Goal: Task Accomplishment & Management: Complete application form

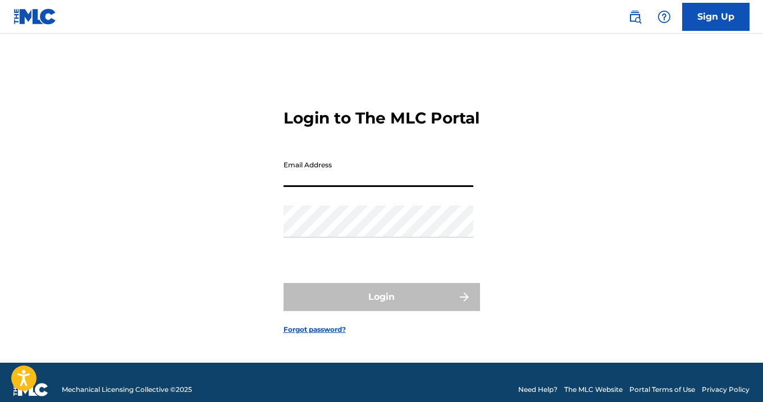
type input "[EMAIL_ADDRESS][DOMAIN_NAME]"
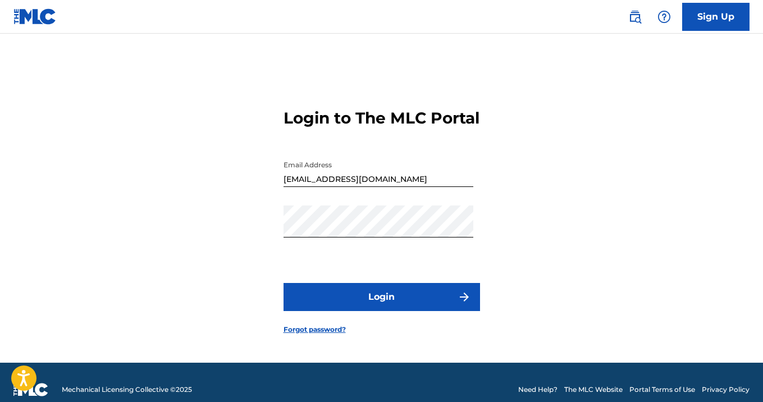
click at [370, 311] on button "Login" at bounding box center [381, 297] width 196 height 28
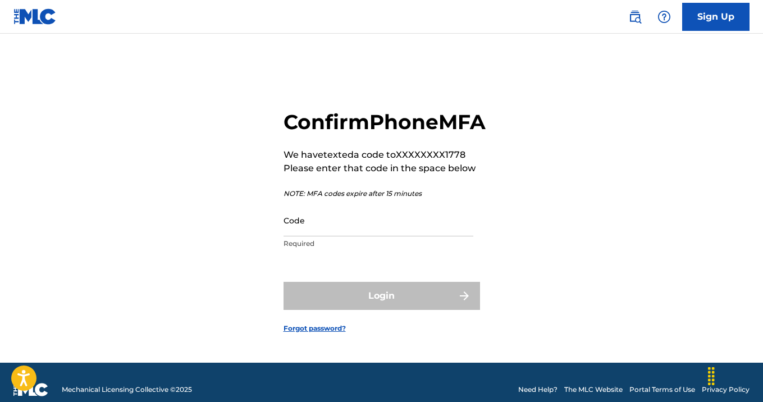
click at [330, 249] on p "Required" at bounding box center [378, 243] width 190 height 10
click at [326, 236] on input "Code" at bounding box center [378, 220] width 190 height 32
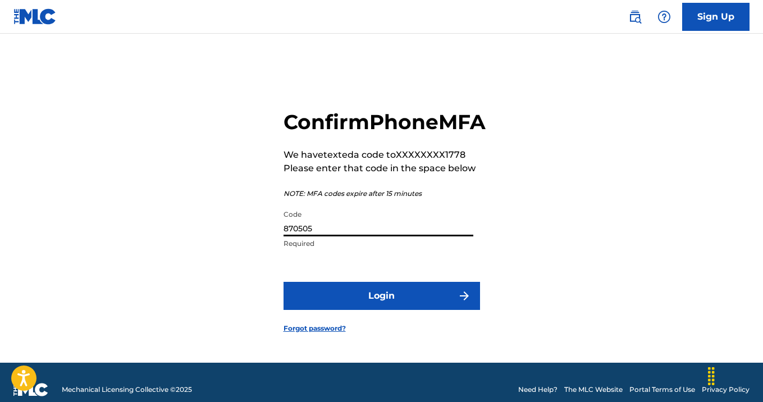
type input "870505"
click at [353, 310] on button "Login" at bounding box center [381, 296] width 196 height 28
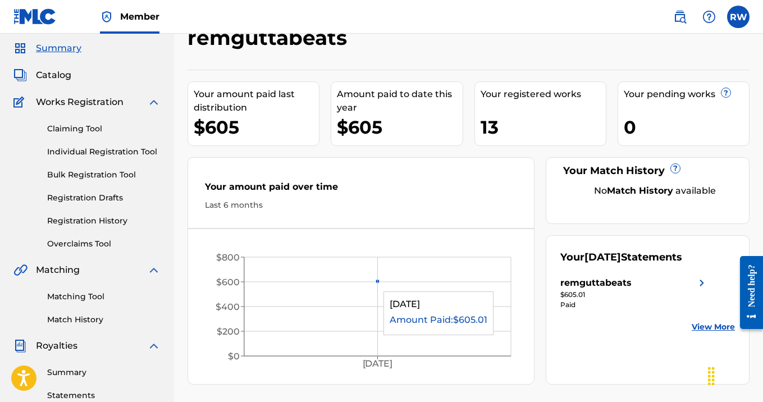
scroll to position [53, 0]
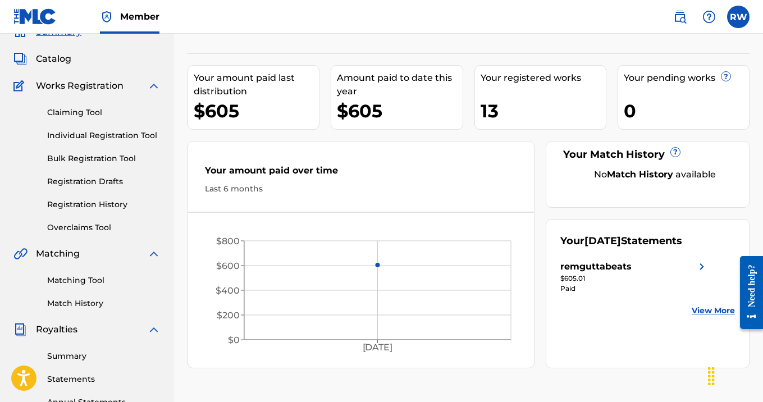
click at [80, 354] on link "Summary" at bounding box center [103, 356] width 113 height 12
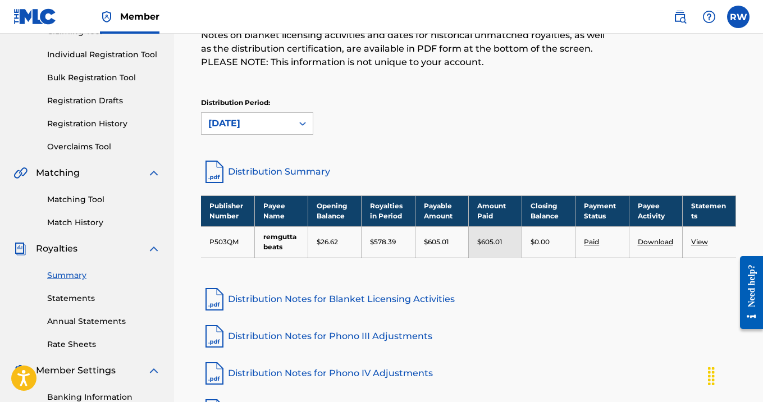
scroll to position [134, 0]
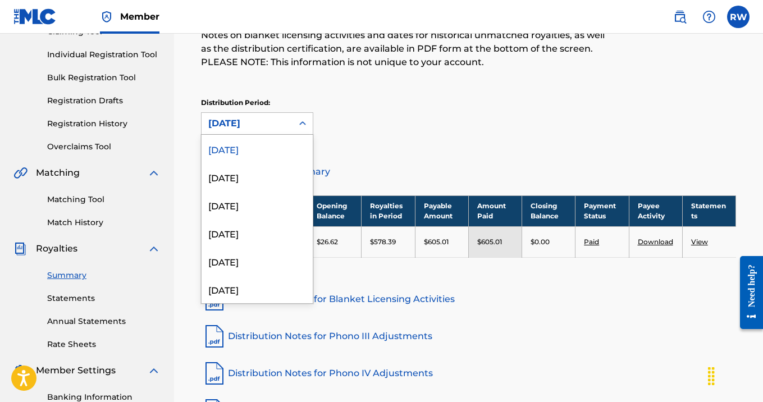
click at [269, 120] on div "[DATE]" at bounding box center [246, 123] width 77 height 13
click at [273, 172] on div "[DATE]" at bounding box center [256, 177] width 111 height 28
click at [250, 130] on div "[DATE]" at bounding box center [246, 123] width 91 height 21
click at [252, 120] on div "[DATE]" at bounding box center [246, 123] width 77 height 13
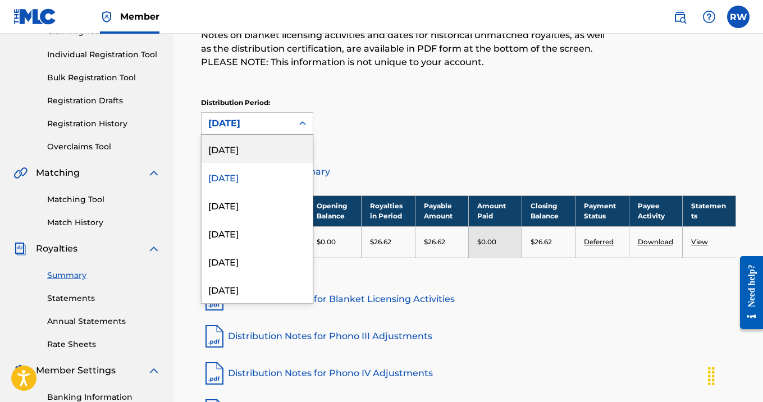
click at [253, 148] on div "[DATE]" at bounding box center [256, 149] width 111 height 28
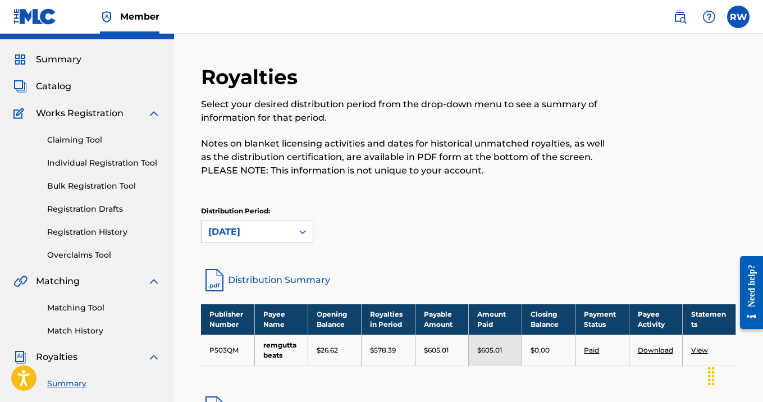
scroll to position [25, 0]
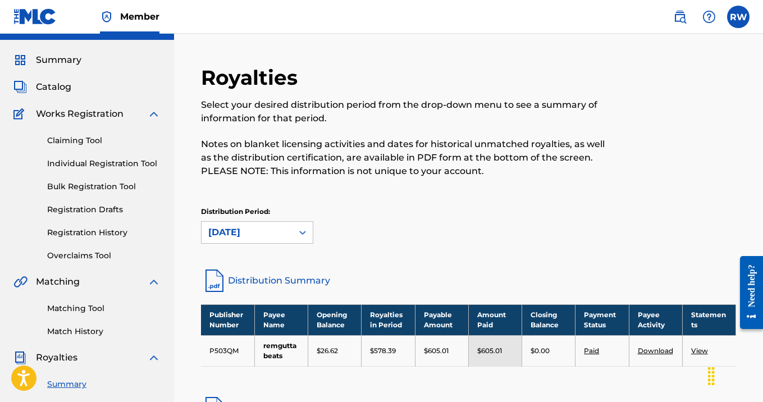
click at [58, 79] on div "Summary Catalog Works Registration Claiming Tool Individual Registration Tool B…" at bounding box center [87, 328] width 174 height 577
click at [58, 85] on span "Catalog" at bounding box center [53, 86] width 35 height 13
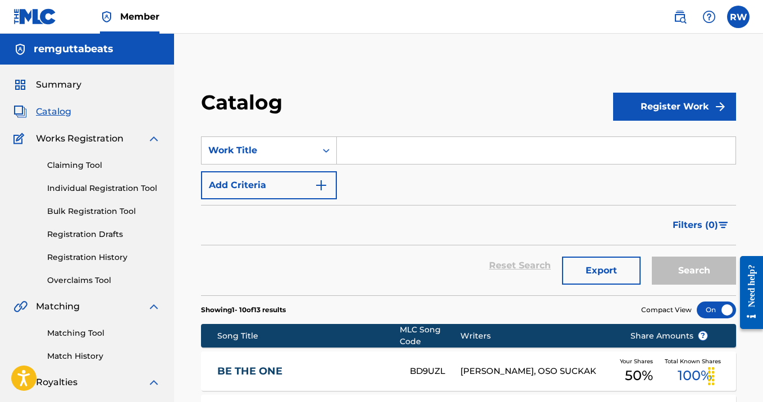
click at [107, 213] on link "Bulk Registration Tool" at bounding box center [103, 211] width 113 height 12
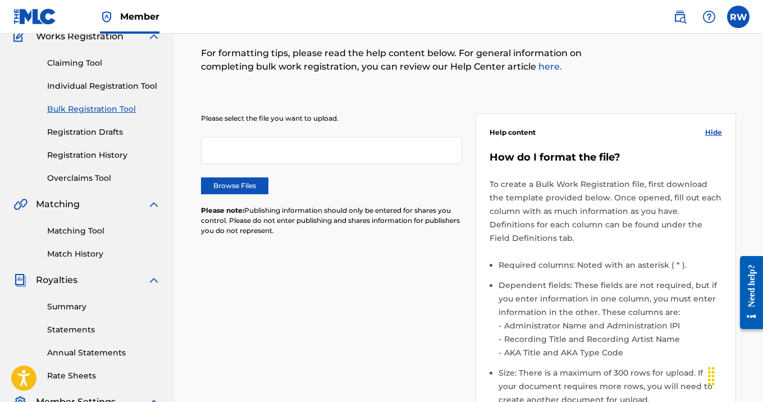
scroll to position [107, 2]
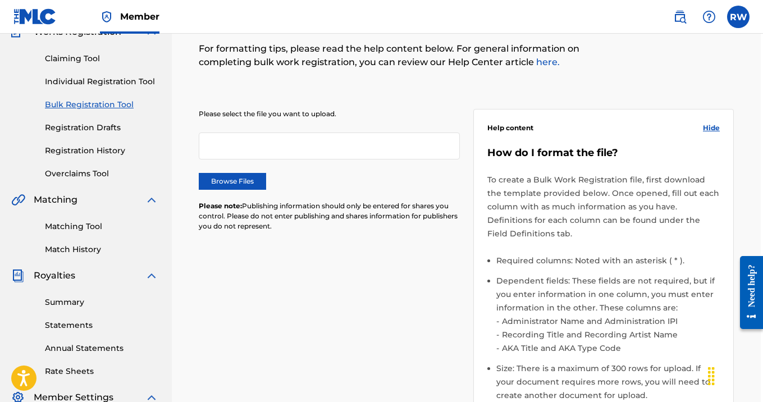
click at [322, 142] on div at bounding box center [329, 145] width 261 height 27
click at [96, 77] on link "Individual Registration Tool" at bounding box center [101, 82] width 113 height 12
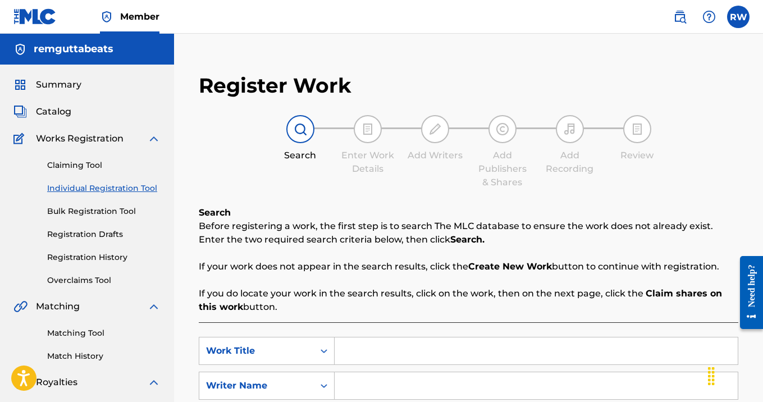
click at [88, 166] on link "Claiming Tool" at bounding box center [103, 165] width 113 height 12
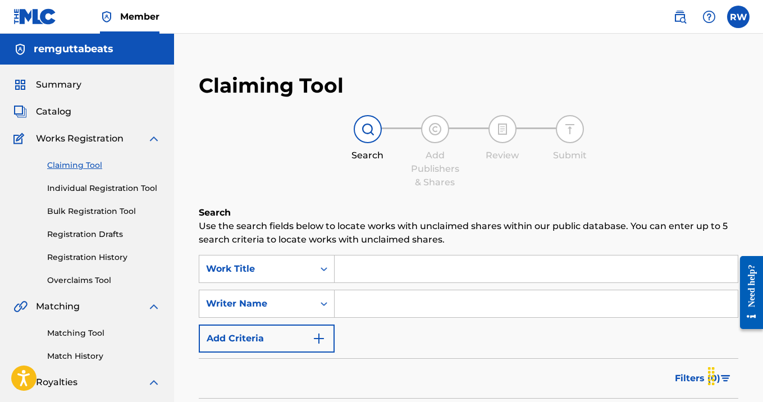
click at [439, 265] on input "Search Form" at bounding box center [535, 268] width 403 height 27
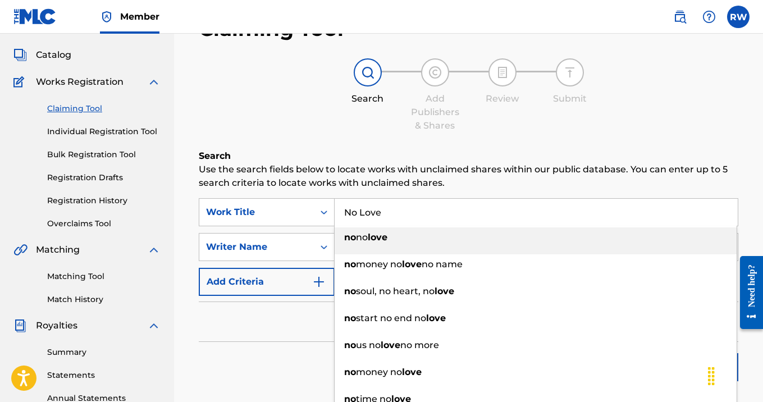
scroll to position [67, 0]
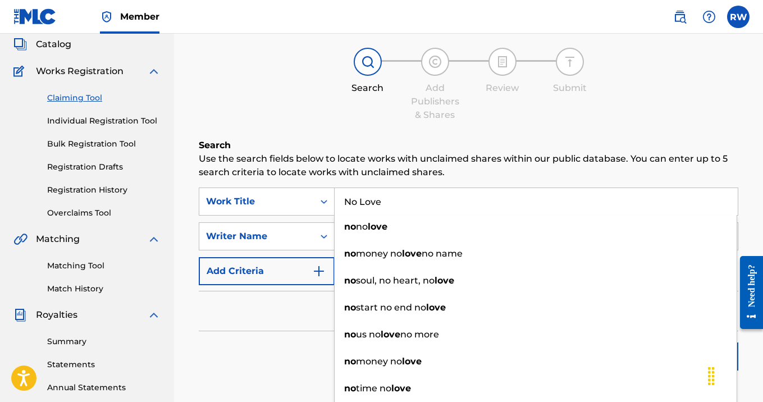
type input "No Love"
click at [261, 321] on div "Filters ( 0 )" at bounding box center [468, 311] width 539 height 40
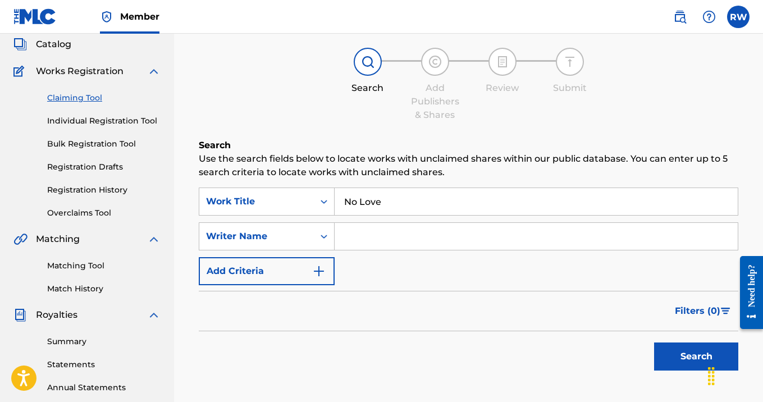
click at [410, 243] on input "Search Form" at bounding box center [535, 236] width 403 height 27
type input "[PERSON_NAME]"
click at [696, 356] on button "Search" at bounding box center [696, 356] width 84 height 28
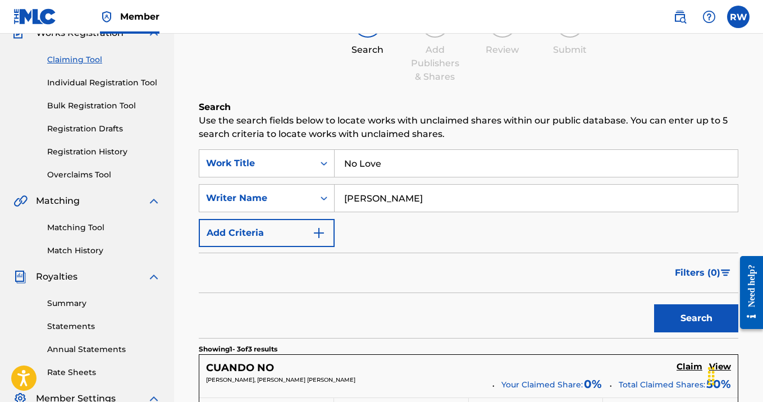
scroll to position [105, 0]
drag, startPoint x: 438, startPoint y: 186, endPoint x: 341, endPoint y: 182, distance: 97.2
click at [341, 184] on div "[PERSON_NAME]" at bounding box center [535, 198] width 403 height 28
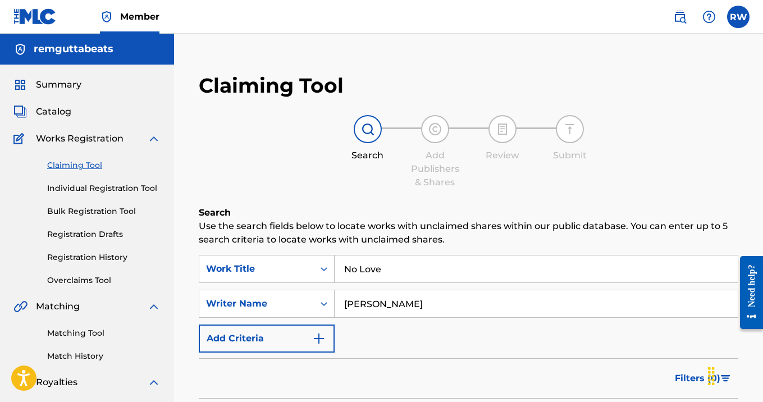
scroll to position [0, 0]
click at [105, 185] on link "Individual Registration Tool" at bounding box center [103, 188] width 113 height 12
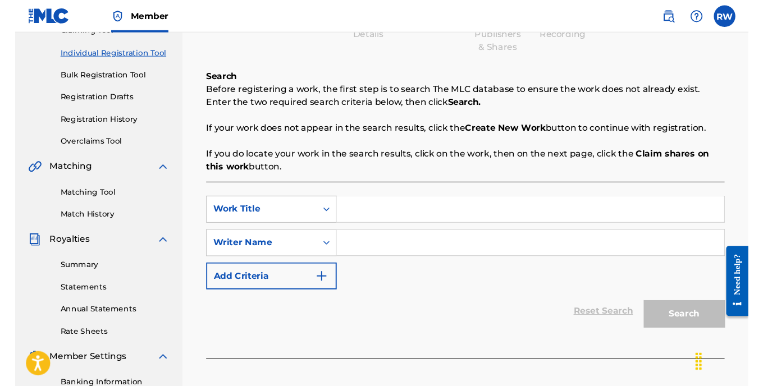
scroll to position [145, 0]
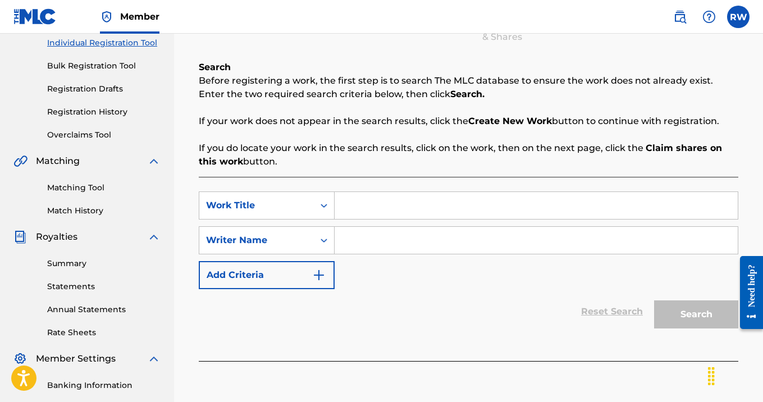
click at [488, 212] on input "Search Form" at bounding box center [535, 205] width 403 height 27
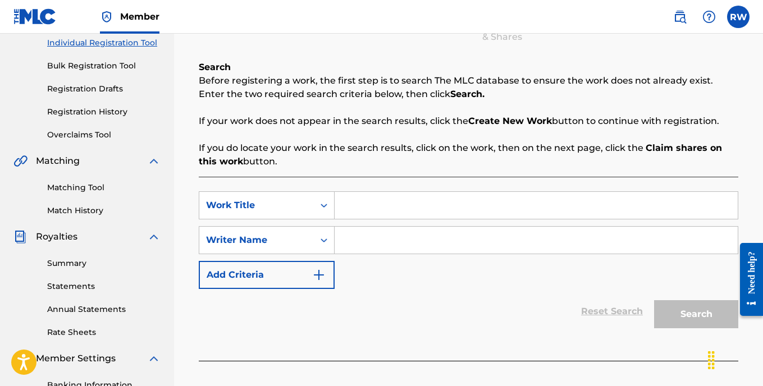
click at [380, 199] on input "Search Form" at bounding box center [535, 205] width 403 height 27
type input "Overdose"
click at [398, 243] on input "Search Form" at bounding box center [535, 240] width 403 height 27
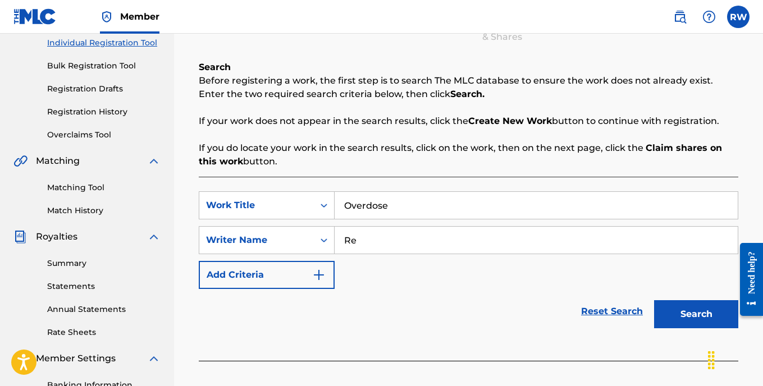
type input "R"
type input "[PERSON_NAME]"
click at [696, 314] on button "Search" at bounding box center [696, 314] width 84 height 28
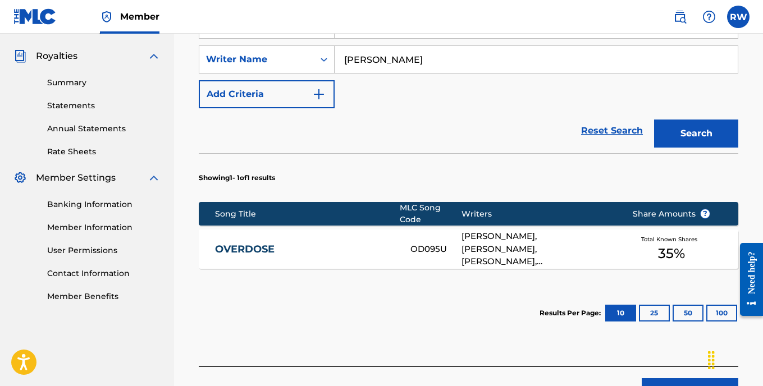
scroll to position [326, 0]
click at [580, 240] on div "[PERSON_NAME], [PERSON_NAME], [PERSON_NAME], [PERSON_NAME], [PERSON_NAME], SUDA…" at bounding box center [538, 249] width 154 height 38
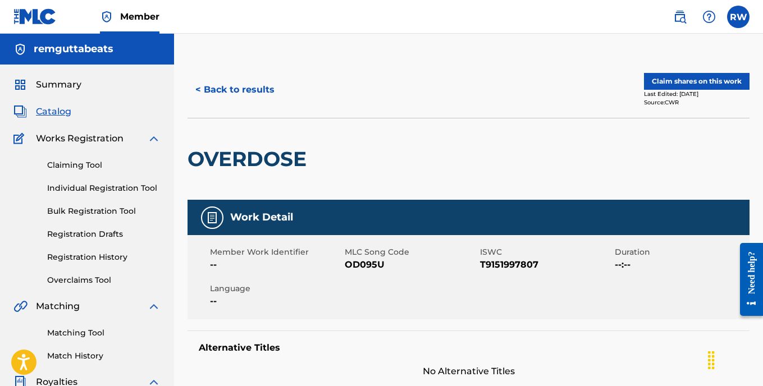
click at [240, 87] on button "< Back to results" at bounding box center [234, 90] width 95 height 28
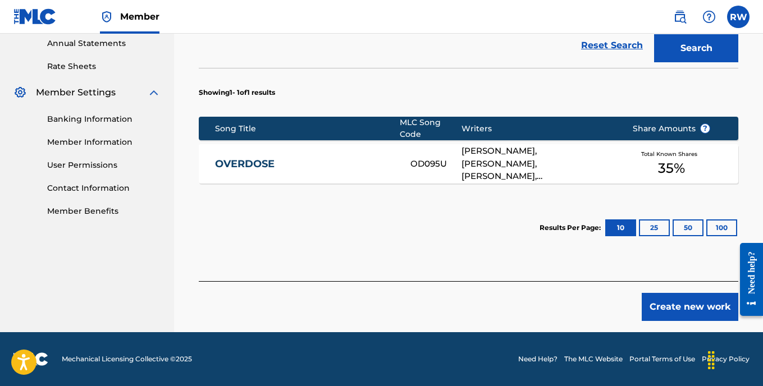
click at [681, 301] on button "Create new work" at bounding box center [689, 307] width 97 height 28
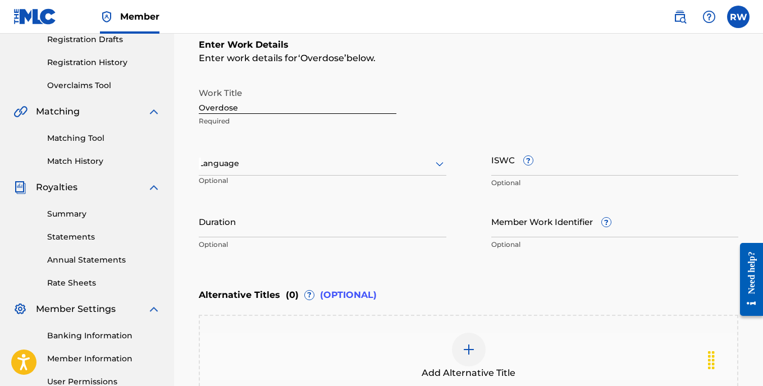
scroll to position [196, 0]
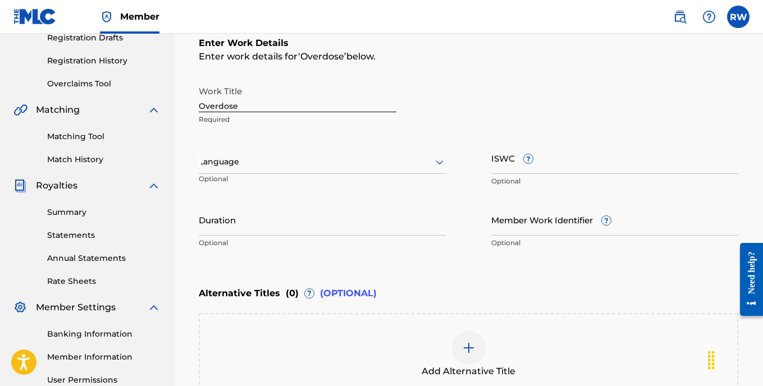
click at [272, 160] on div at bounding box center [322, 162] width 247 height 14
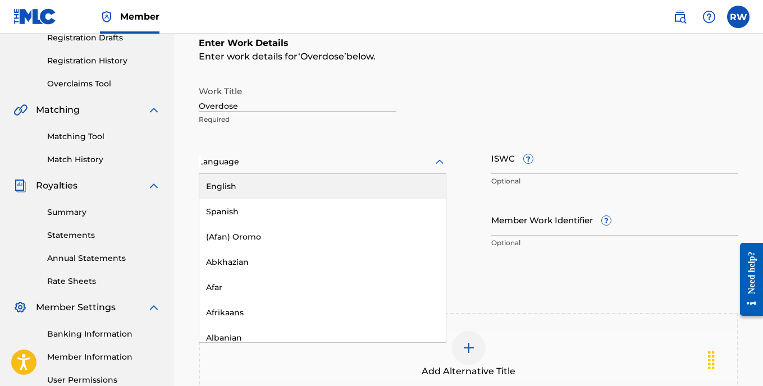
click at [294, 189] on div "English" at bounding box center [322, 186] width 246 height 25
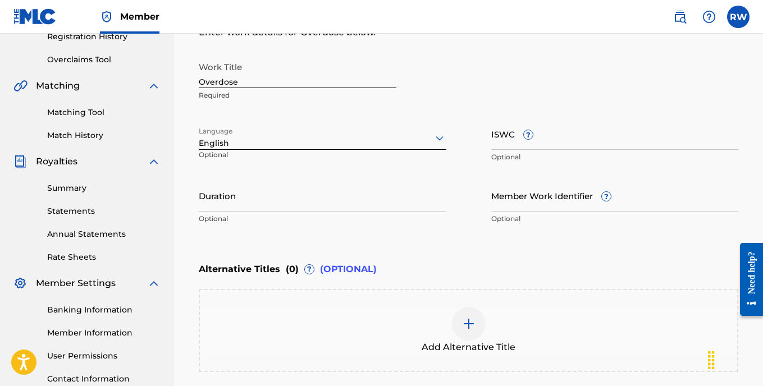
scroll to position [223, 0]
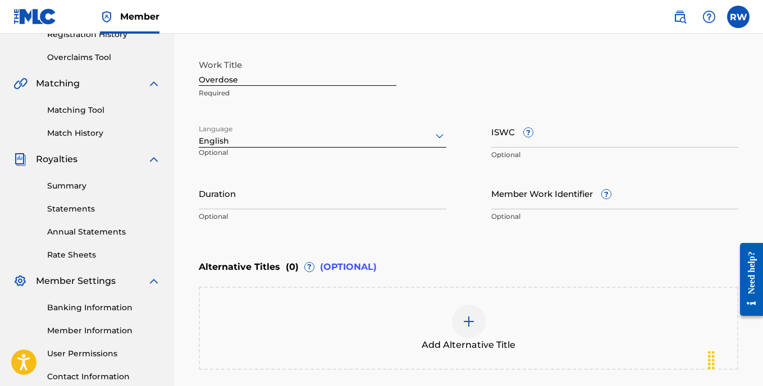
click at [292, 203] on input "Duration" at bounding box center [322, 193] width 247 height 32
click at [366, 246] on div "Enter Work Details Enter work details for ‘ Overdose ’ below. Work Title Overdo…" at bounding box center [468, 119] width 539 height 272
click at [192, 196] on div "Register Work Search Enter Work Details Add Writers Add Publishers & Shares Add…" at bounding box center [468, 144] width 562 height 610
click at [200, 201] on input "2:00" at bounding box center [322, 193] width 247 height 32
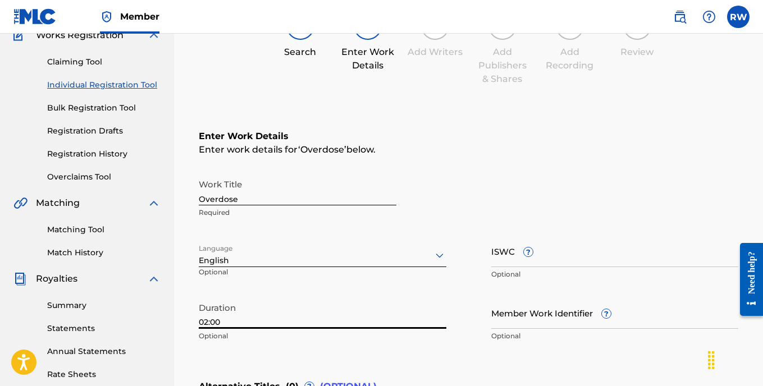
scroll to position [100, 0]
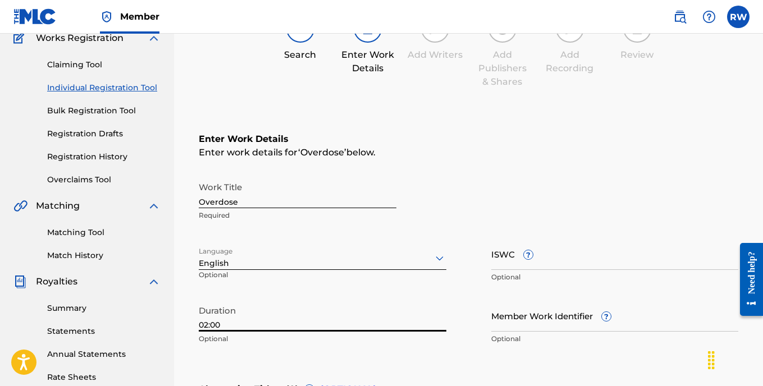
type input "02:00"
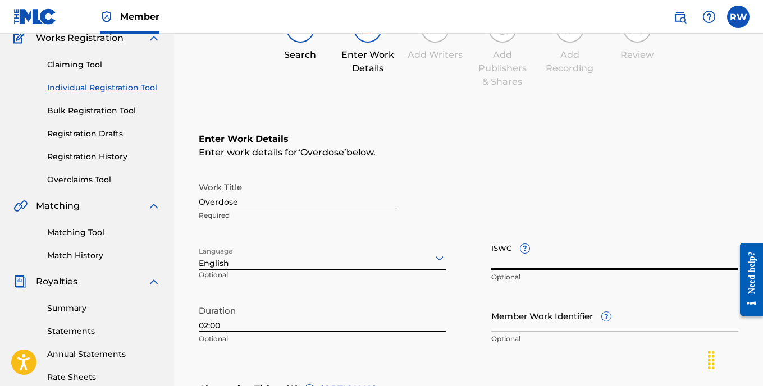
click at [506, 254] on input "ISWC ?" at bounding box center [614, 254] width 247 height 32
click at [552, 314] on input "Member Work Identifier ?" at bounding box center [614, 316] width 247 height 32
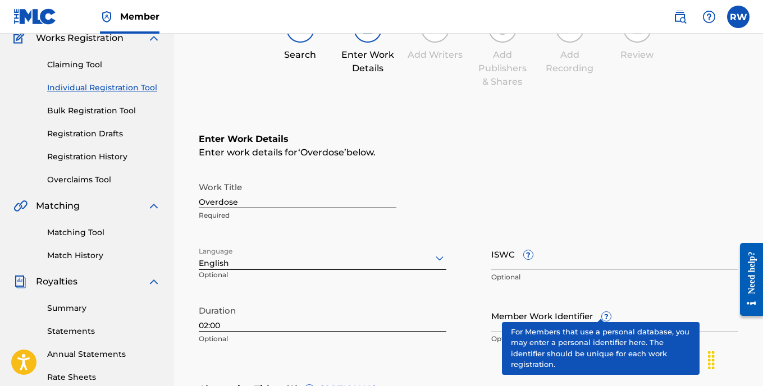
click at [590, 308] on div "Member Work Identifier ? Optional" at bounding box center [614, 325] width 247 height 51
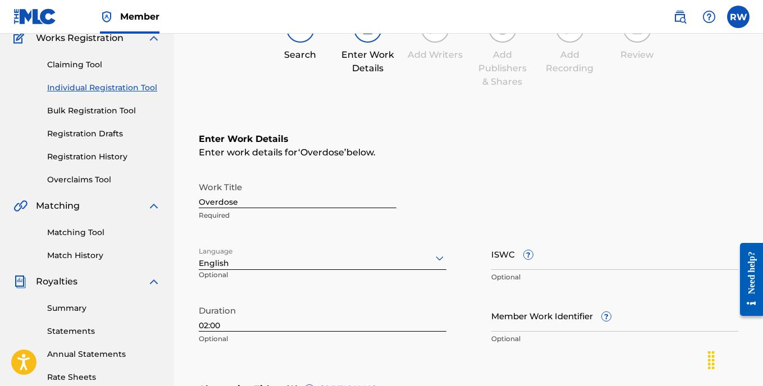
click at [596, 308] on div "Member Work Identifier ? Optional" at bounding box center [614, 325] width 247 height 51
click at [592, 202] on div "Work Title Overdose Required" at bounding box center [468, 201] width 539 height 51
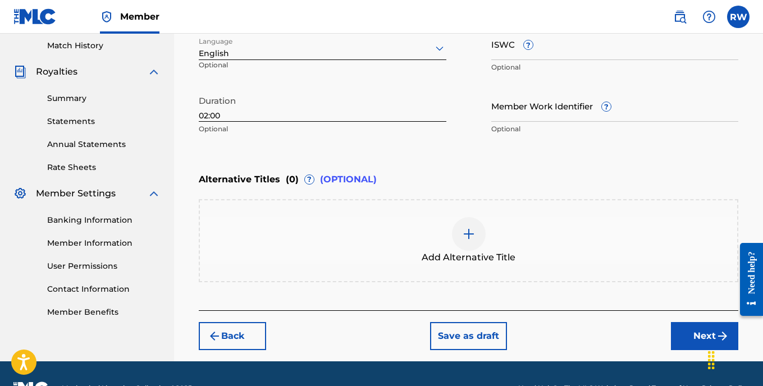
scroll to position [311, 0]
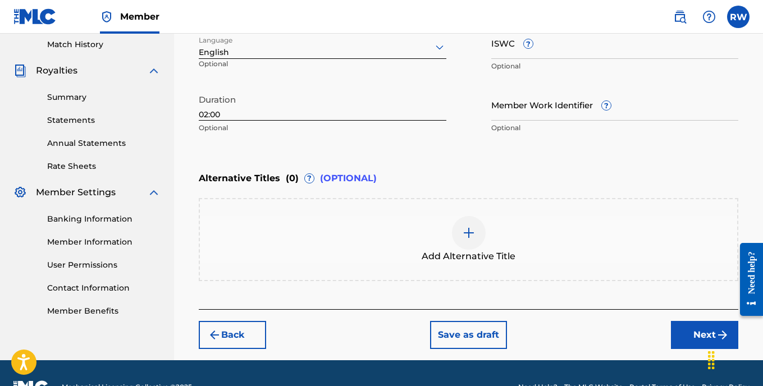
click at [696, 333] on button "Next" at bounding box center [704, 335] width 67 height 28
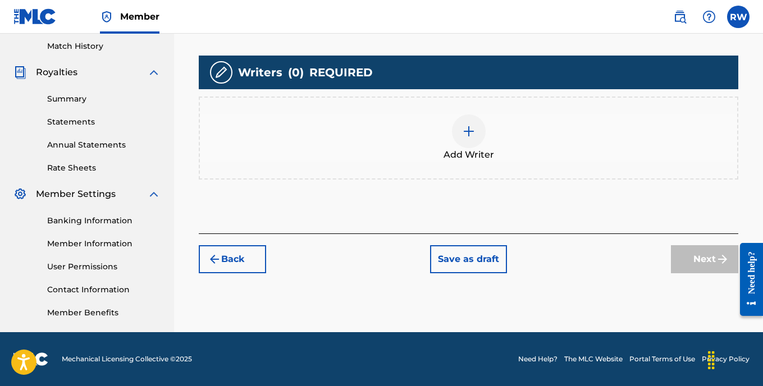
click at [502, 138] on div "Add Writer" at bounding box center [468, 137] width 537 height 47
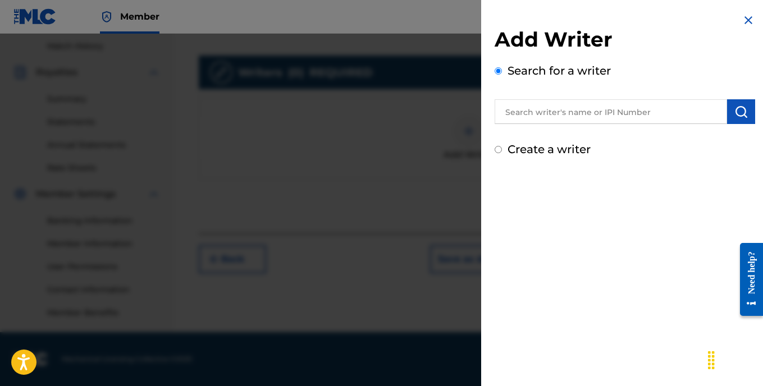
click at [600, 111] on input "text" at bounding box center [610, 111] width 232 height 25
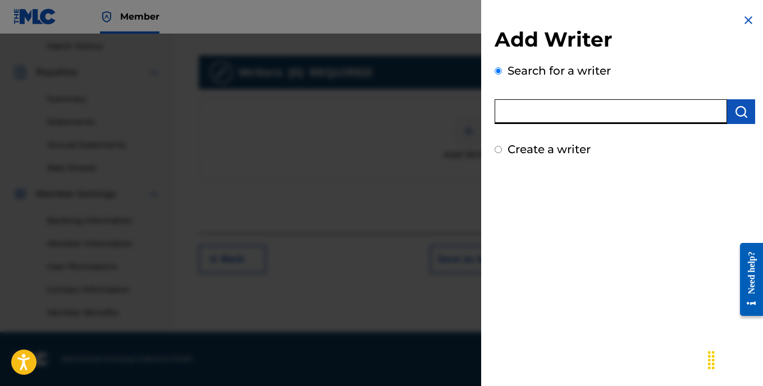
click at [556, 151] on label "Create a writer" at bounding box center [548, 149] width 83 height 13
radio input "true"
click at [502, 151] on input "Create a writer" at bounding box center [497, 149] width 7 height 7
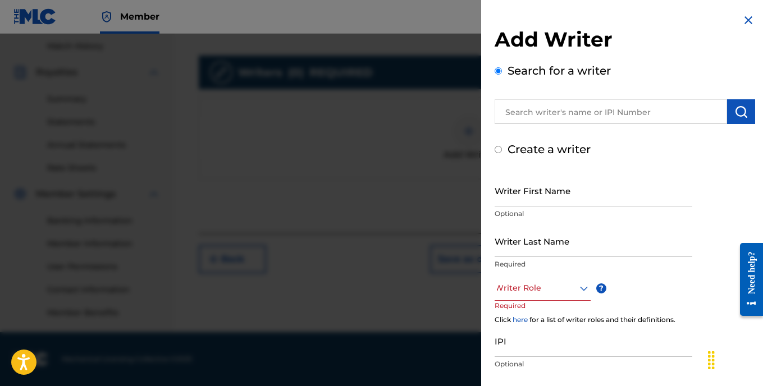
radio input "false"
radio input "true"
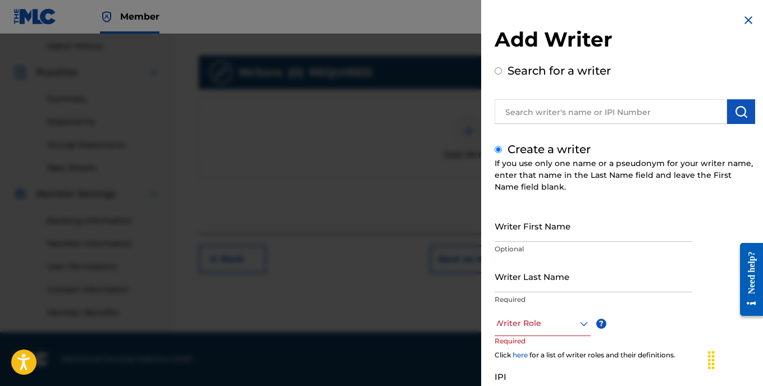
click at [542, 213] on input "Writer First Name" at bounding box center [593, 226] width 198 height 32
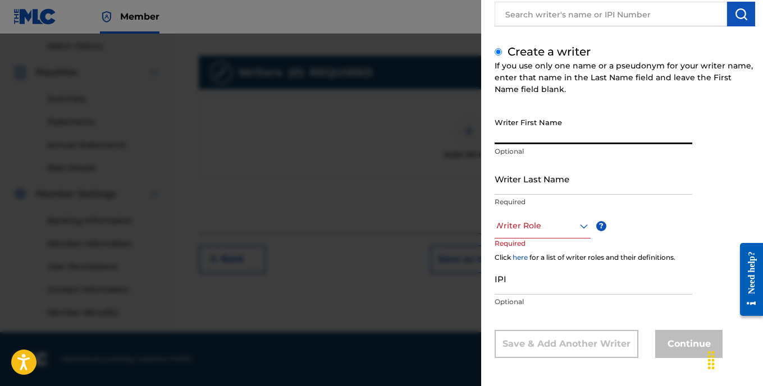
scroll to position [27, 0]
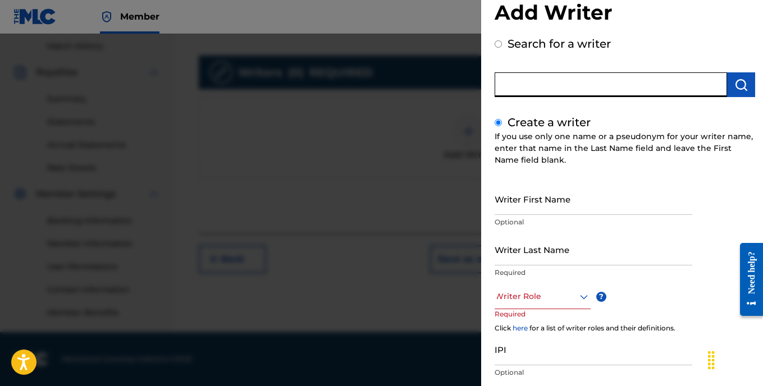
click at [596, 95] on input "text" at bounding box center [610, 84] width 232 height 25
radio input "true"
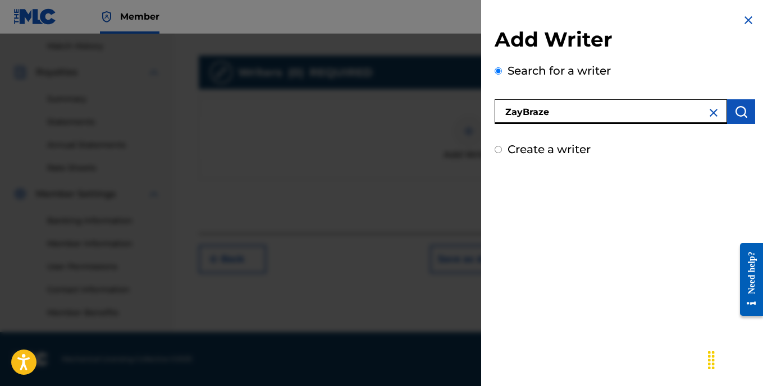
type input "ZayBraze"
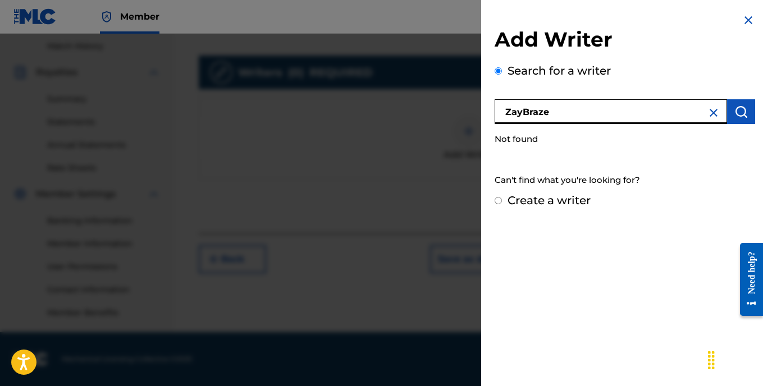
click at [561, 197] on label "Create a writer" at bounding box center [548, 200] width 83 height 13
radio input "true"
click at [502, 197] on input "Create a writer" at bounding box center [497, 200] width 7 height 7
radio input "false"
radio input "true"
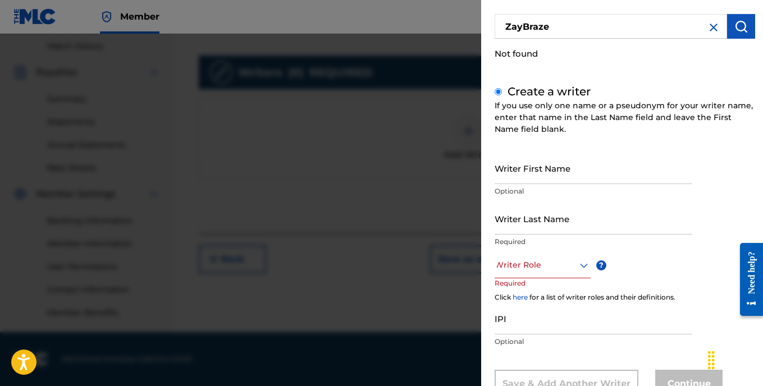
scroll to position [98, 0]
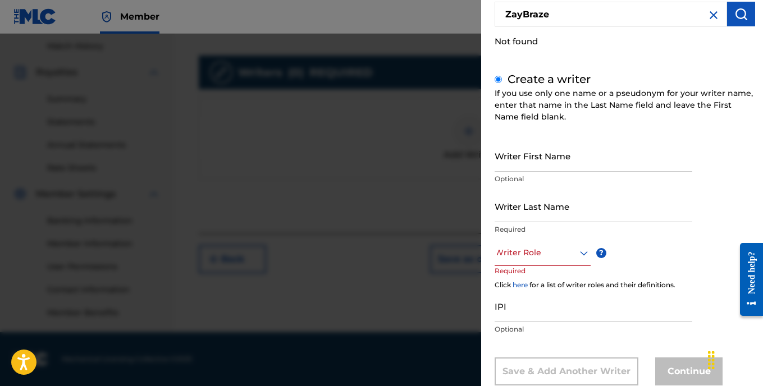
click at [557, 148] on input "Writer First Name" at bounding box center [593, 156] width 198 height 32
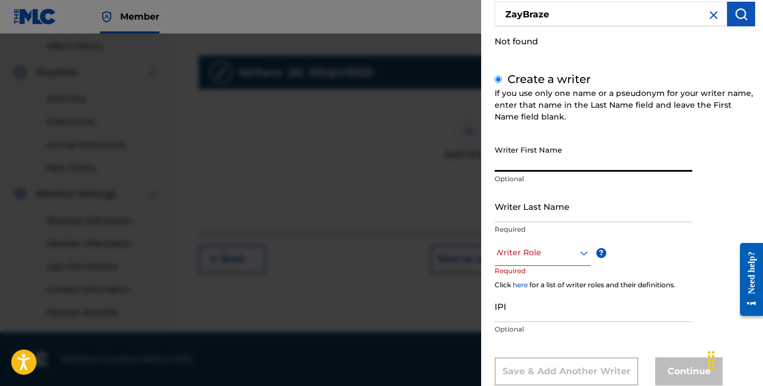
click at [598, 154] on input "Writer First Name" at bounding box center [593, 156] width 198 height 32
click at [631, 136] on div "Create a writer If you use only one name or a pseudonym for your writer name, e…" at bounding box center [624, 228] width 260 height 315
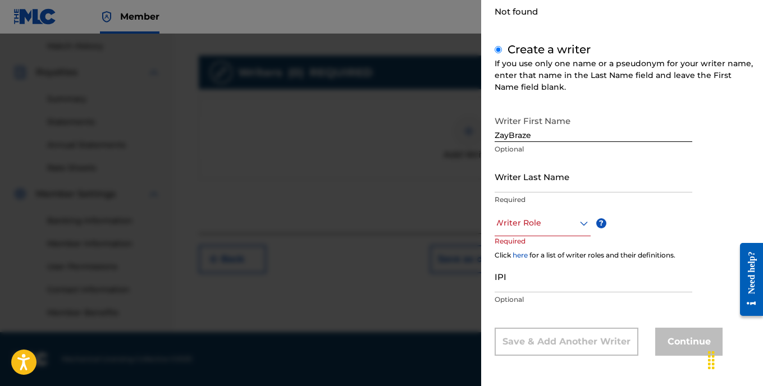
scroll to position [127, 0]
click at [563, 223] on div at bounding box center [542, 224] width 96 height 14
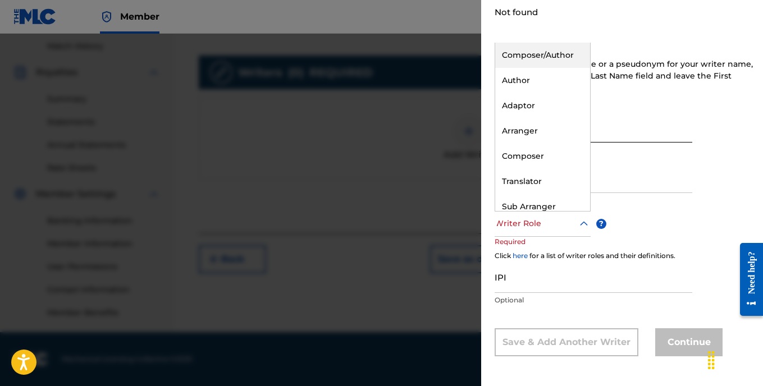
click at [558, 53] on div "Composer/Author" at bounding box center [542, 55] width 95 height 25
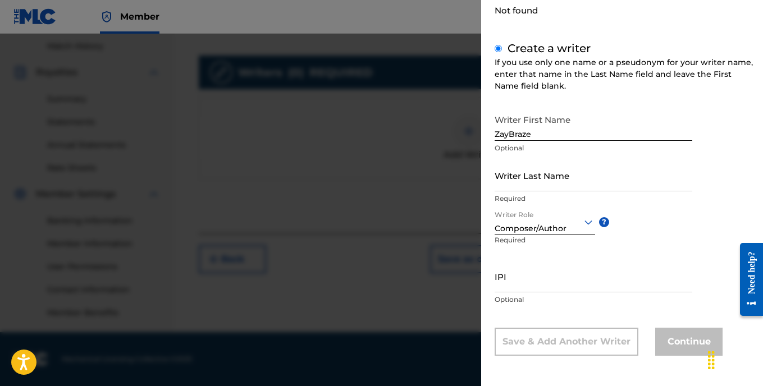
scroll to position [128, 0]
click at [563, 132] on input "ZayBraze" at bounding box center [593, 125] width 198 height 32
type input "Zay"
click at [534, 178] on input "Writer Last Name" at bounding box center [593, 176] width 198 height 32
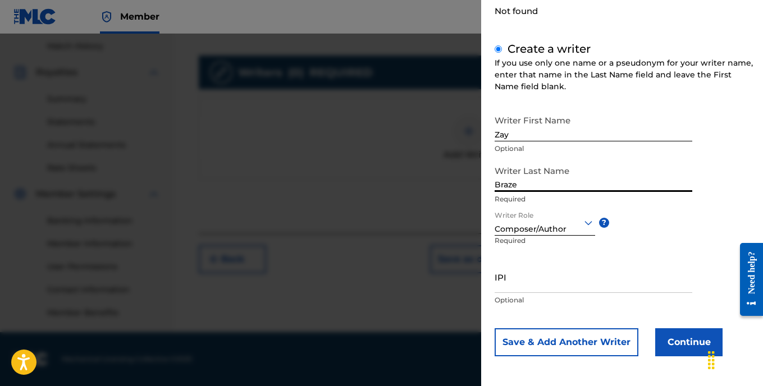
type input "Braze"
click at [670, 265] on input "IPI" at bounding box center [593, 277] width 198 height 32
click at [691, 339] on button "Continue" at bounding box center [688, 342] width 67 height 28
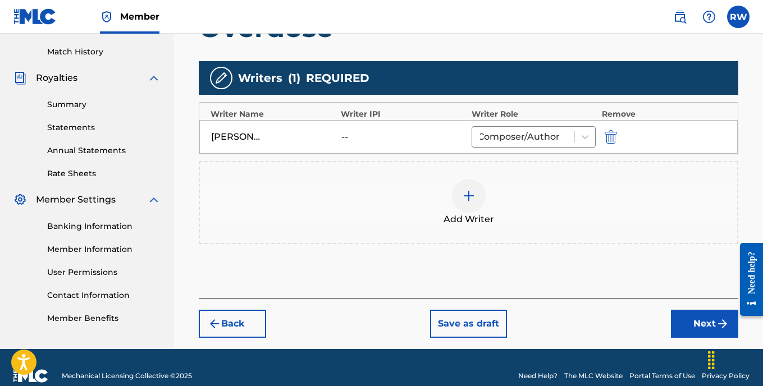
scroll to position [306, 0]
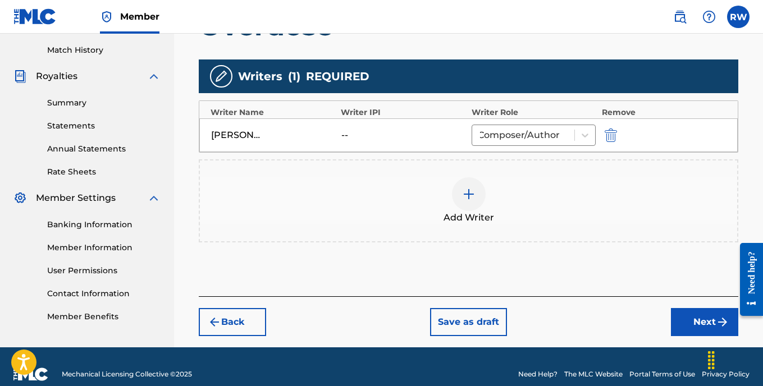
click at [465, 201] on div at bounding box center [469, 194] width 34 height 34
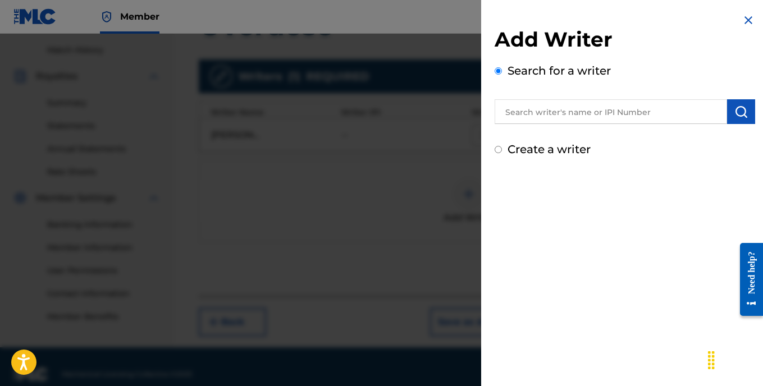
click at [567, 150] on label "Create a writer" at bounding box center [548, 149] width 83 height 13
radio input "true"
click at [502, 150] on input "Create a writer" at bounding box center [497, 149] width 7 height 7
radio input "false"
radio input "true"
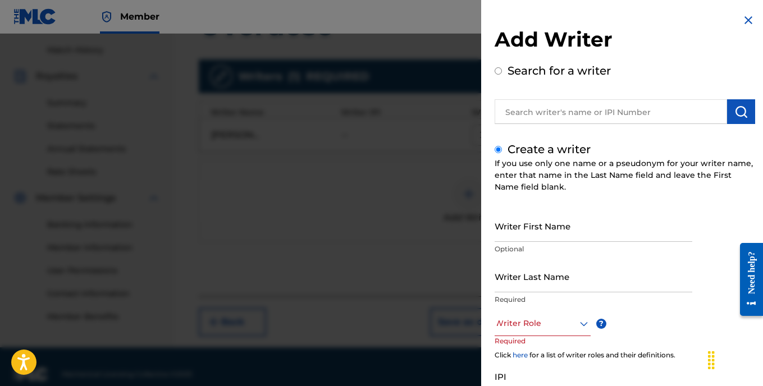
click at [748, 21] on img at bounding box center [747, 19] width 13 height 13
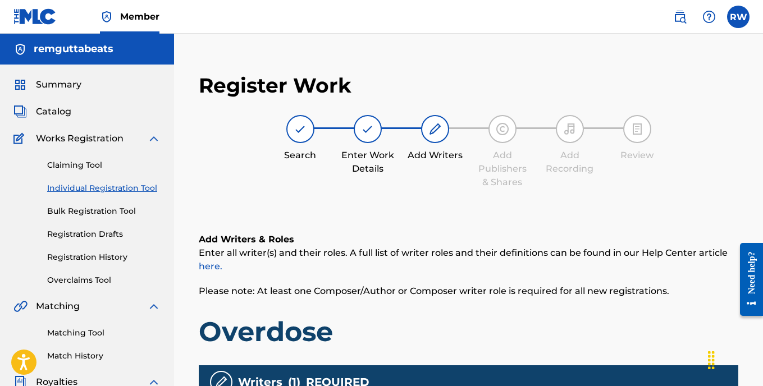
scroll to position [0, 0]
click at [740, 15] on label at bounding box center [738, 17] width 22 height 22
click at [738, 17] on input "RW [PERSON_NAME] [EMAIL_ADDRESS][DOMAIN_NAME] Profile Log out" at bounding box center [738, 17] width 0 height 0
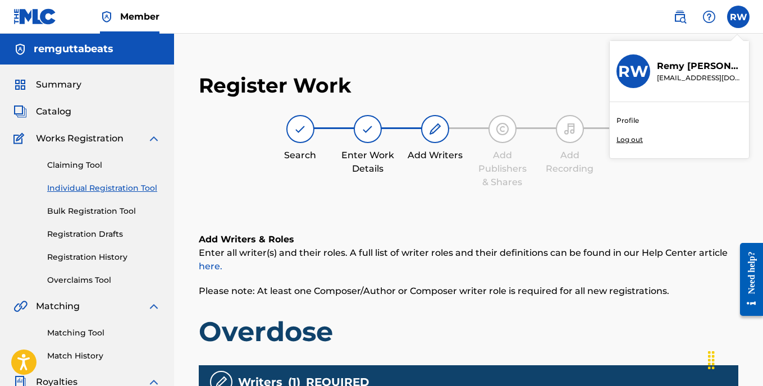
click at [627, 145] on div "Profile Log out" at bounding box center [678, 130] width 139 height 56
click at [738, 17] on input "RW [PERSON_NAME] [EMAIL_ADDRESS][DOMAIN_NAME] Profile Log out" at bounding box center [738, 17] width 0 height 0
click at [627, 141] on p "Log out" at bounding box center [629, 140] width 26 height 10
click at [738, 17] on input "RW [PERSON_NAME] [EMAIL_ADDRESS][DOMAIN_NAME] Profile Log out" at bounding box center [738, 17] width 0 height 0
